Goal: Transaction & Acquisition: Obtain resource

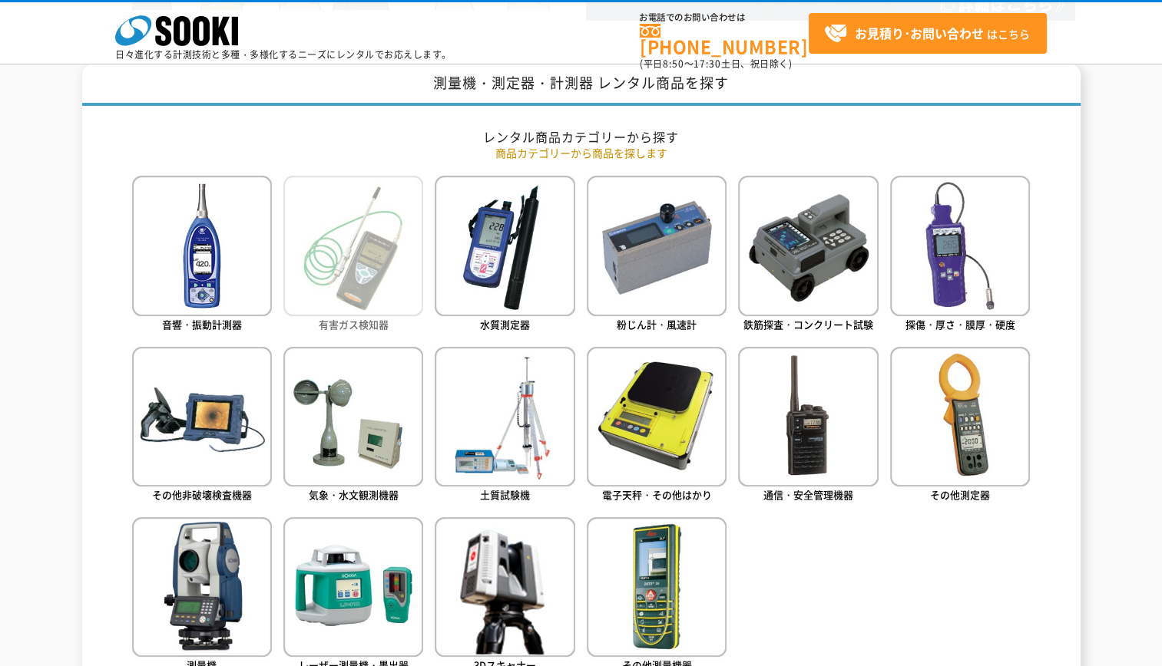
scroll to position [691, 0]
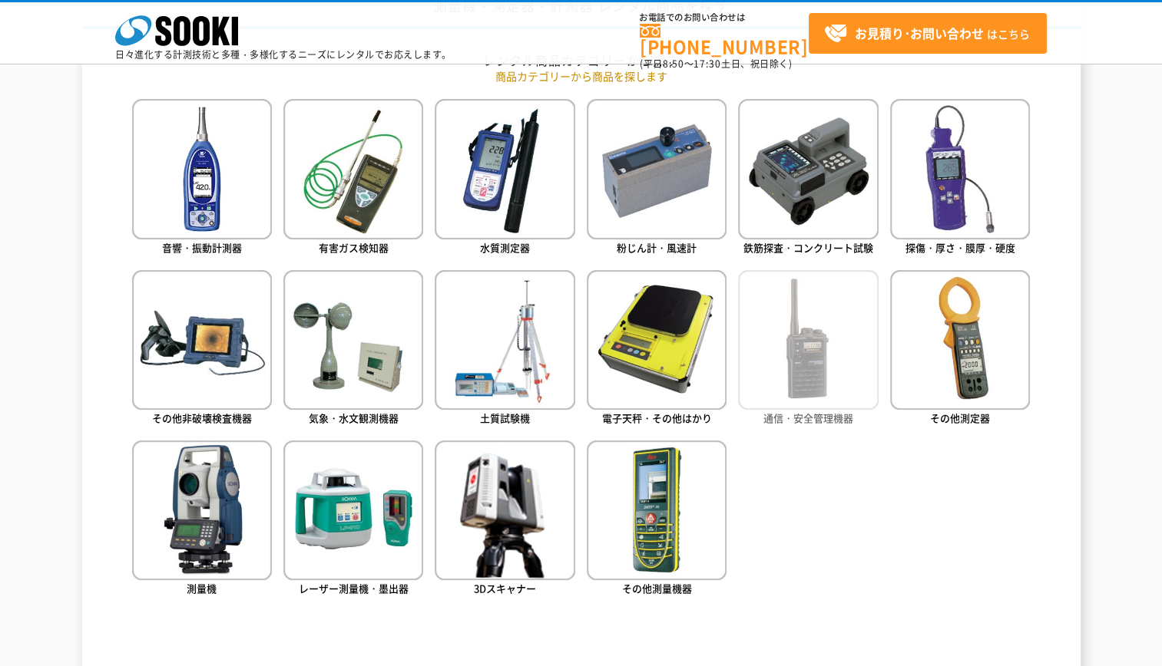
click at [798, 324] on img at bounding box center [808, 340] width 140 height 140
click at [802, 366] on img at bounding box center [808, 340] width 140 height 140
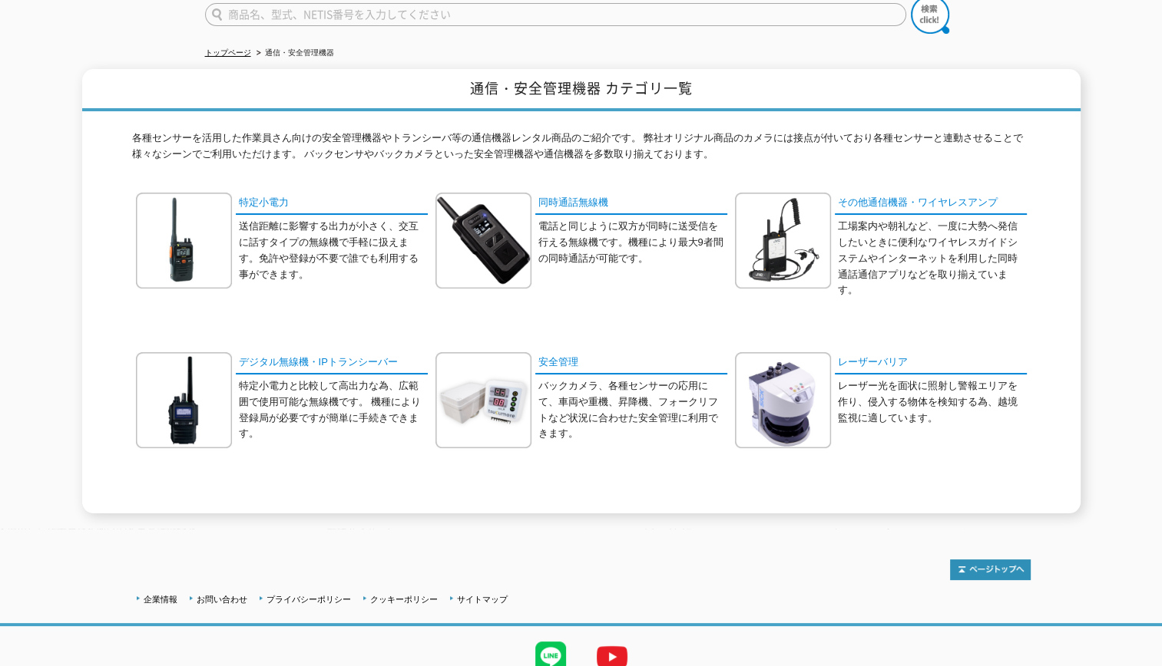
scroll to position [190, 0]
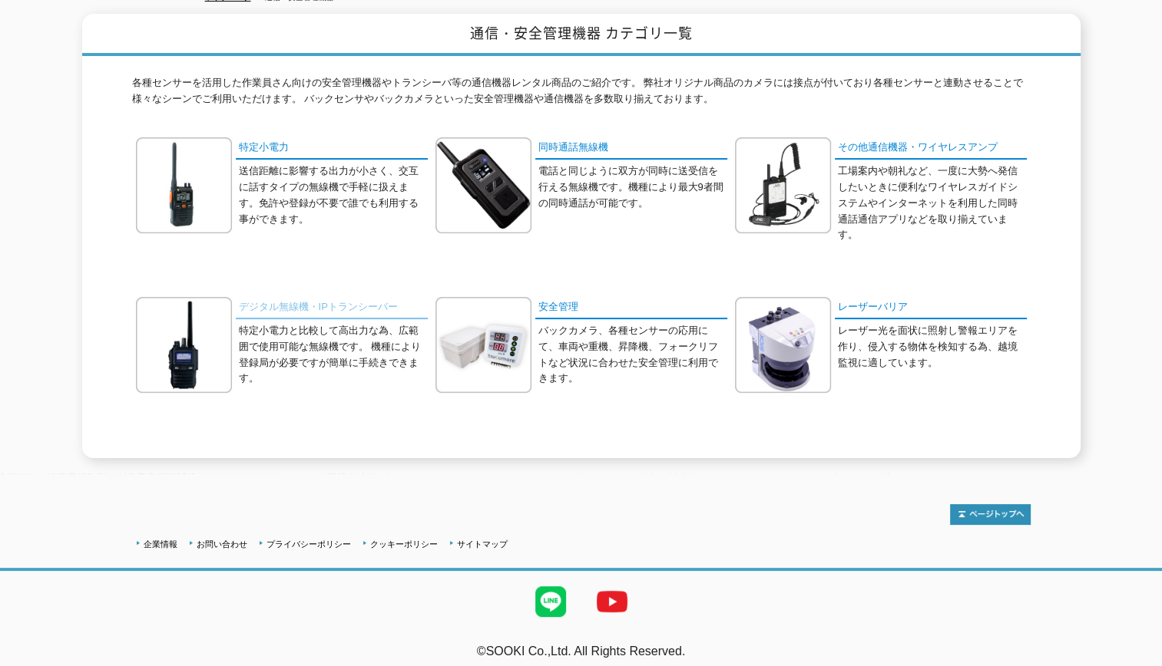
click at [334, 297] on link "デジタル無線機・IPトランシーバー" at bounding box center [332, 308] width 192 height 22
click at [553, 137] on link "同時通話無線機" at bounding box center [631, 148] width 192 height 22
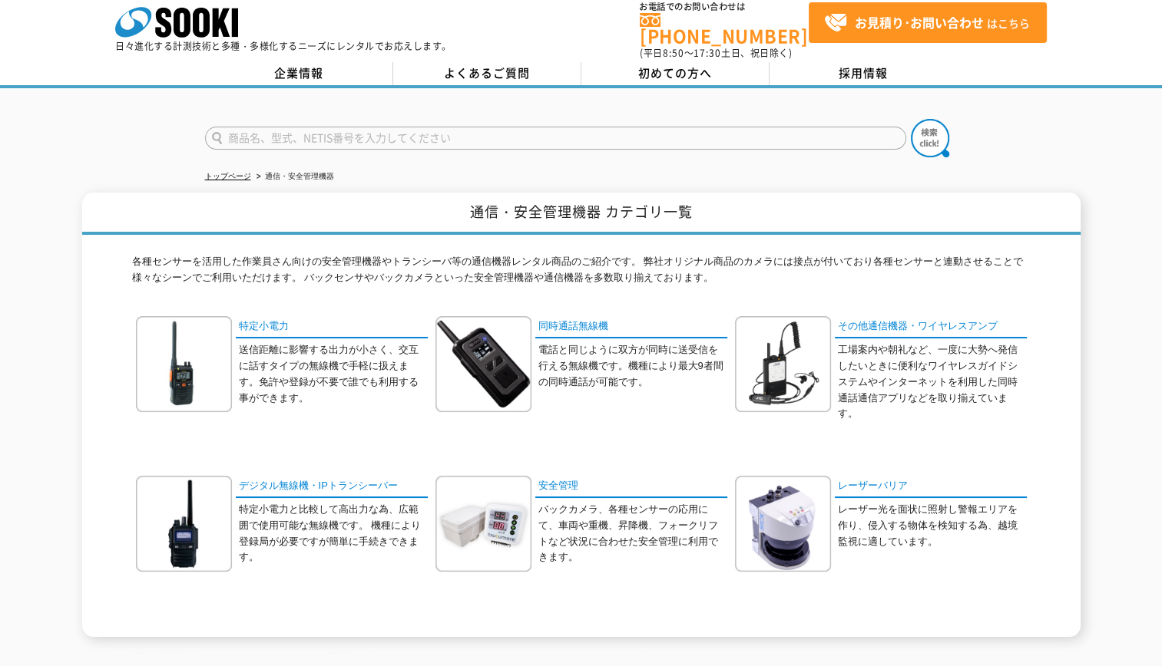
scroll to position [0, 0]
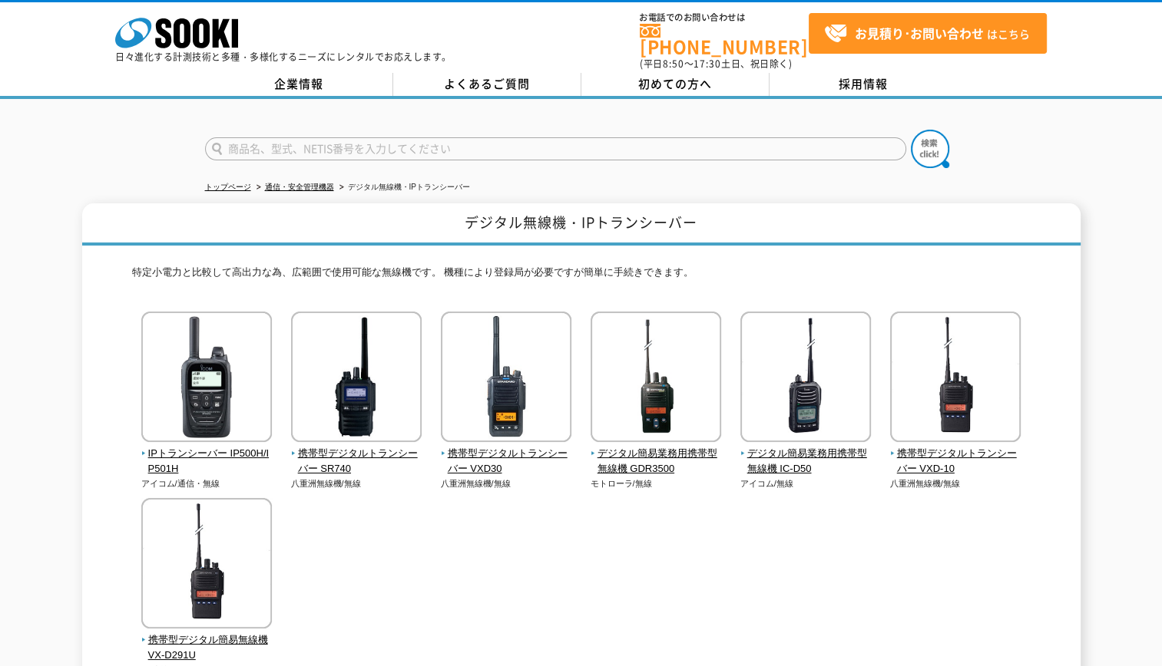
scroll to position [200, 0]
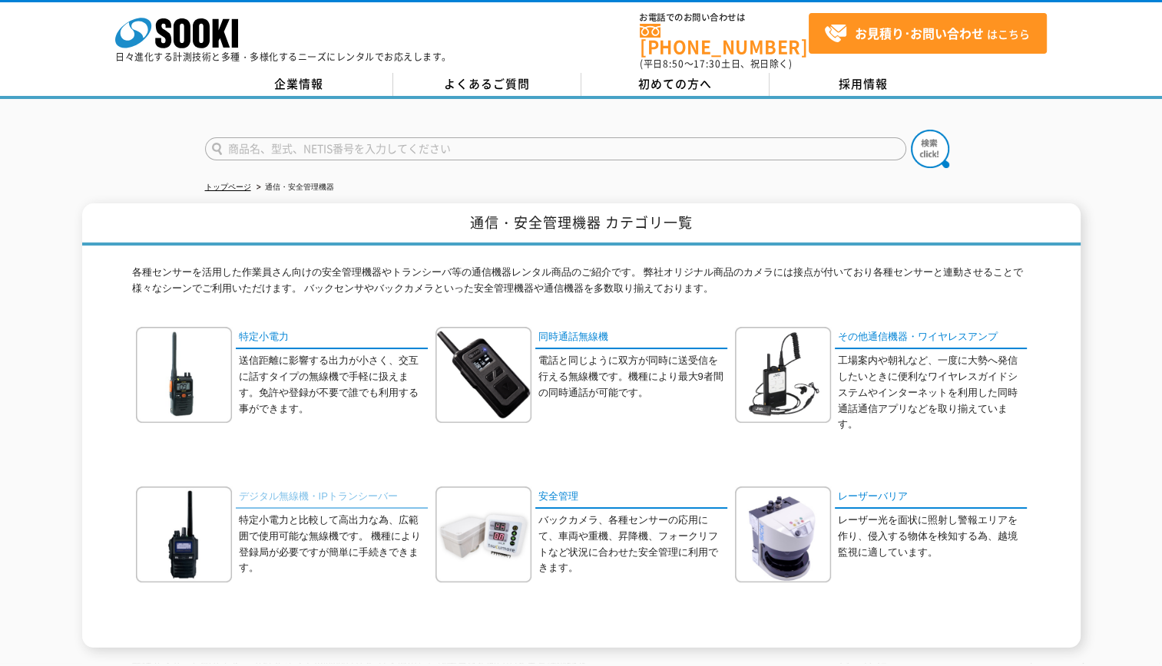
click at [294, 488] on link "デジタル無線機・IPトランシーバー" at bounding box center [332, 498] width 192 height 22
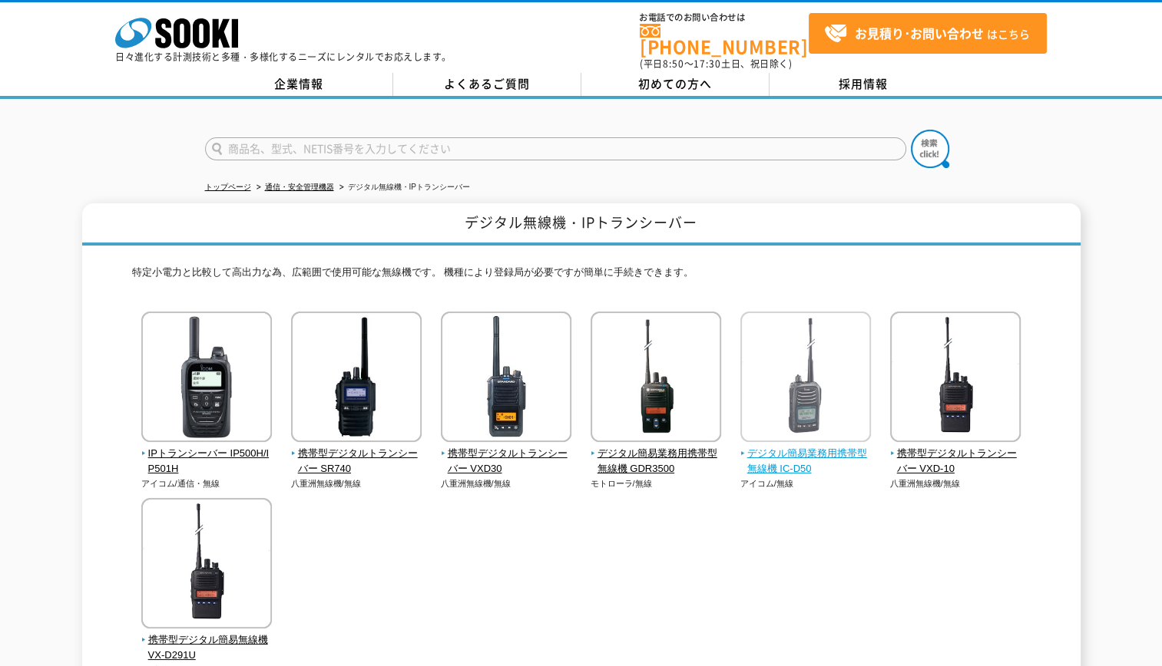
click at [784, 446] on span "デジタル簡易業務用携帯型無線機 IC-D50" at bounding box center [805, 462] width 131 height 32
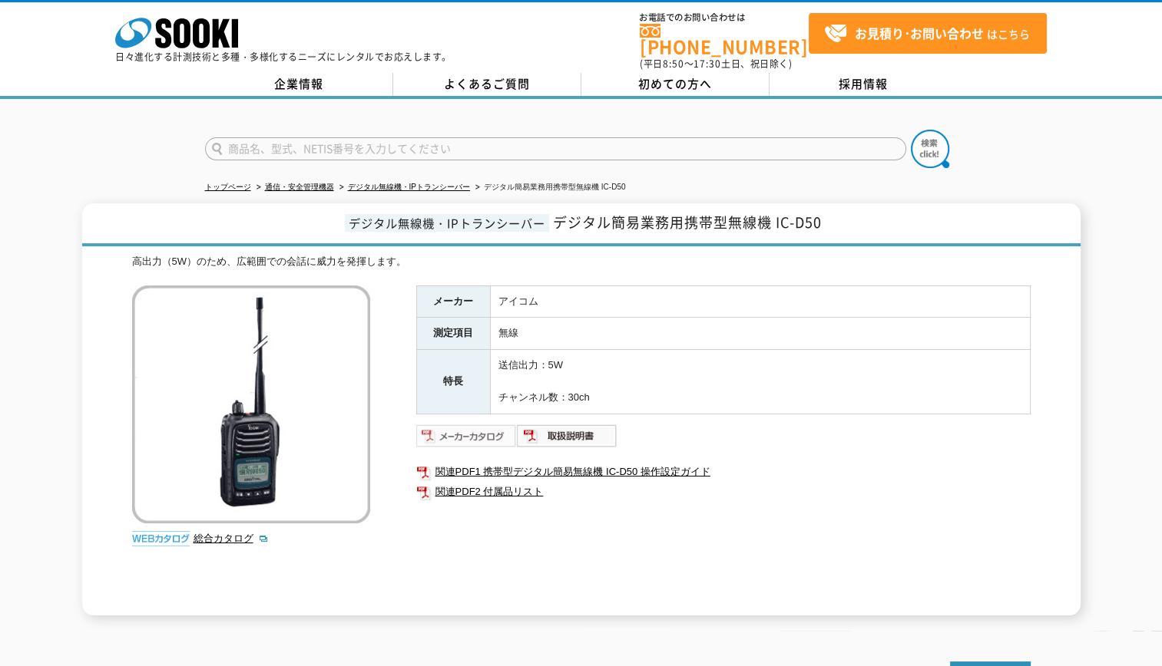
click at [479, 424] on img at bounding box center [466, 436] width 101 height 25
